Goal: Find contact information: Find contact information

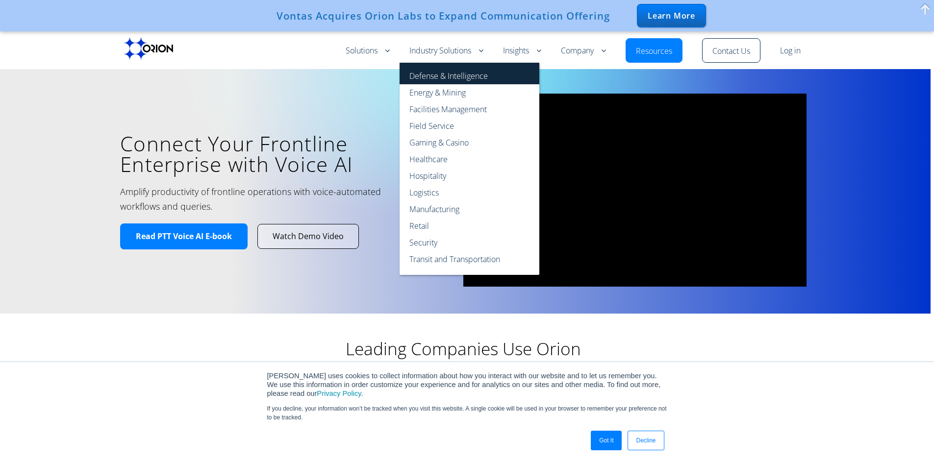
click at [469, 76] on link "Defense & Intelligence" at bounding box center [469, 74] width 140 height 22
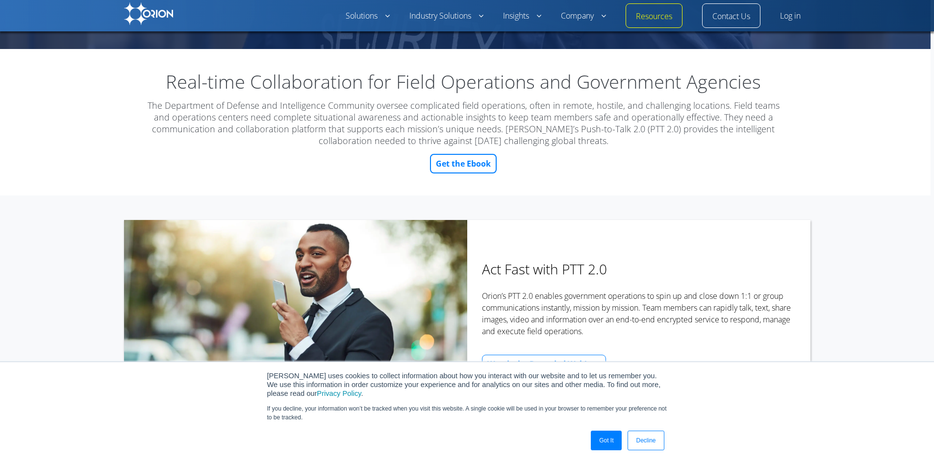
scroll to position [245, 0]
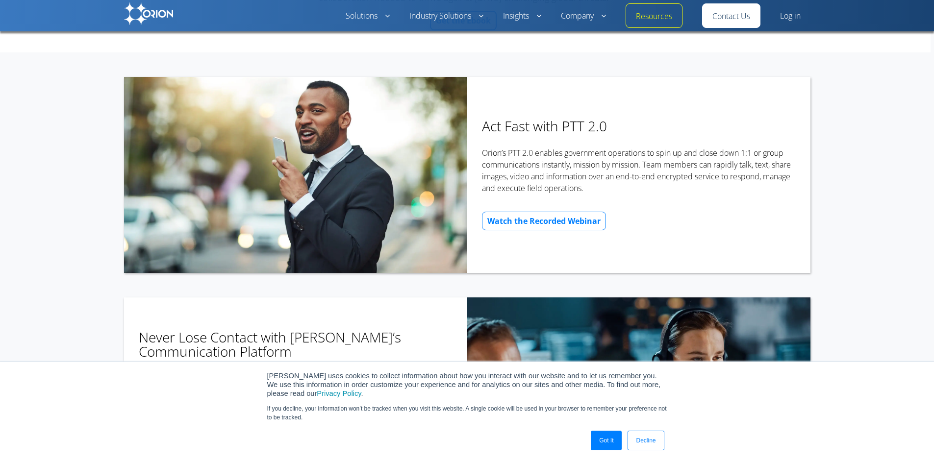
click at [722, 17] on link "Contact Us" at bounding box center [731, 17] width 38 height 12
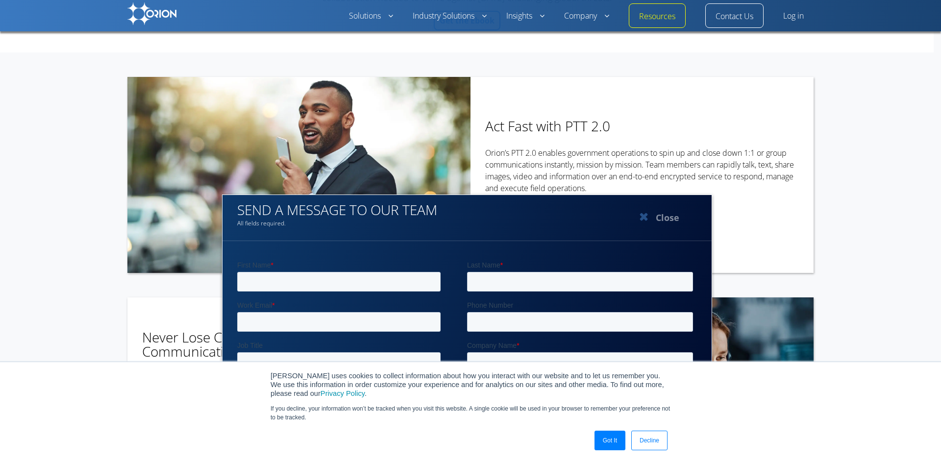
click at [641, 215] on span "button" at bounding box center [644, 218] width 18 height 12
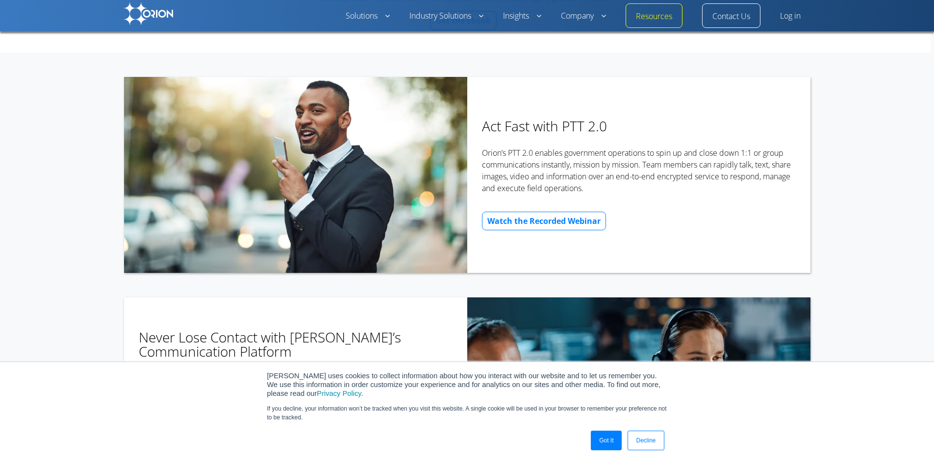
click at [652, 445] on link "Decline" at bounding box center [645, 441] width 36 height 20
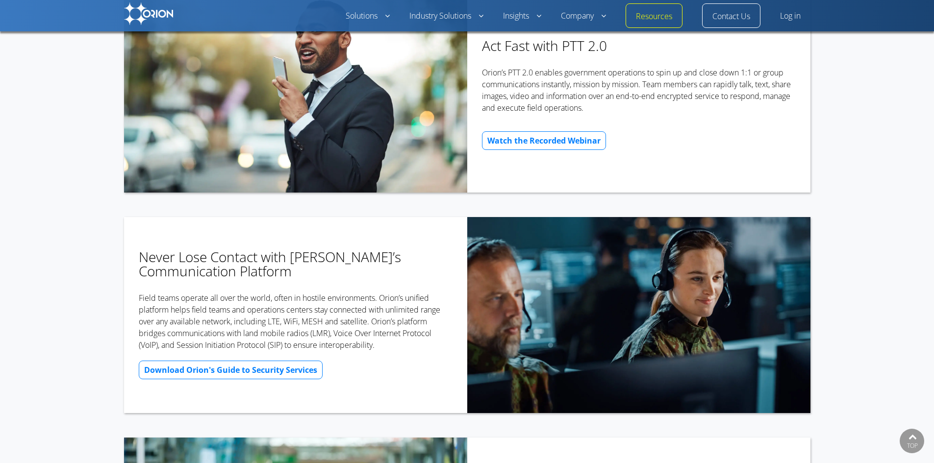
scroll to position [158, 0]
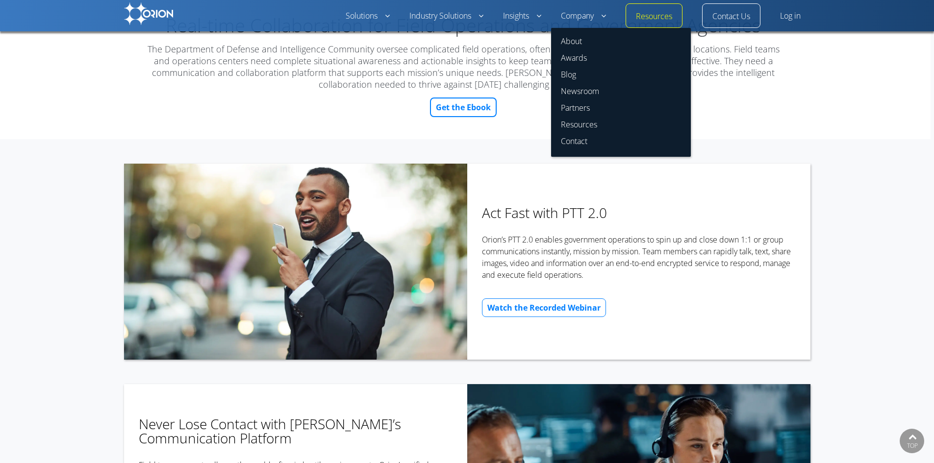
click at [587, 17] on link "Company" at bounding box center [583, 16] width 45 height 12
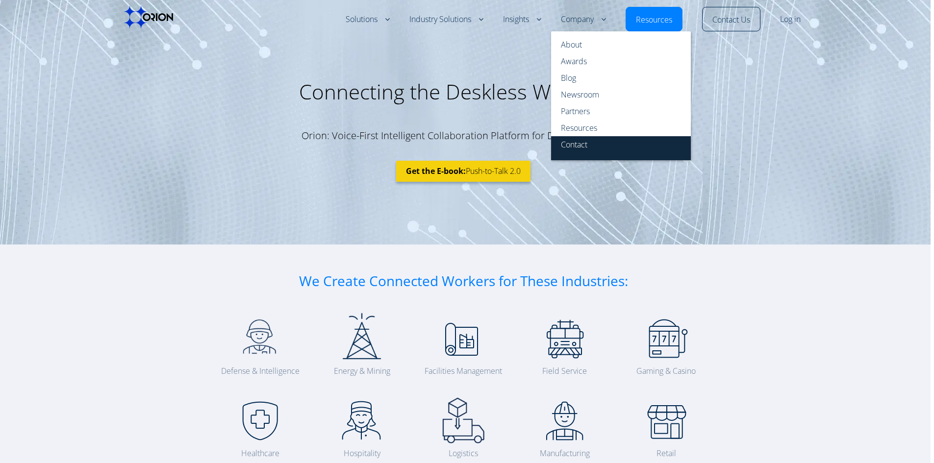
click at [579, 149] on link "Contact" at bounding box center [621, 148] width 140 height 24
